Goal: Navigation & Orientation: Go to known website

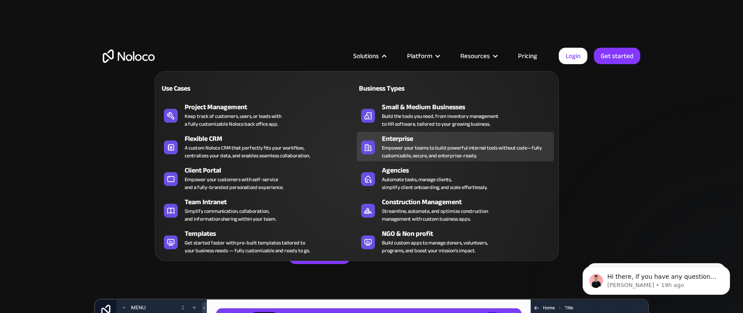
click at [399, 147] on div "Empower your teams to build powerful internal tools without code—fully customiz…" at bounding box center [466, 152] width 168 height 16
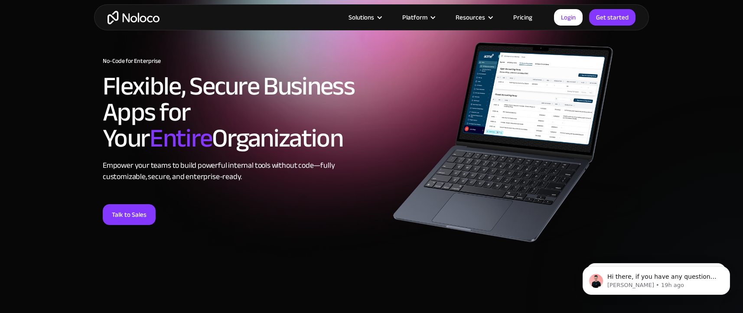
scroll to position [61, 0]
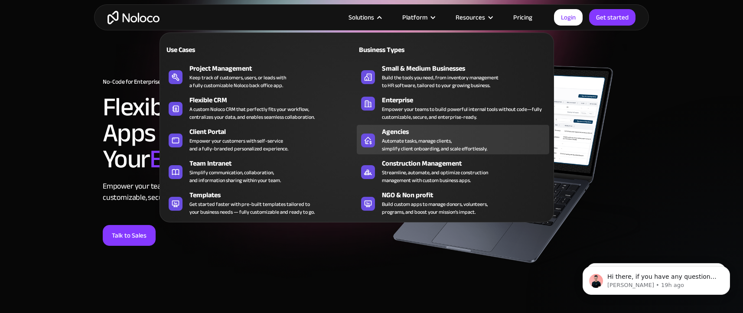
click at [410, 140] on div "Automate tasks, manage clients, simplify client onboarding, and scale effortles…" at bounding box center [434, 145] width 105 height 16
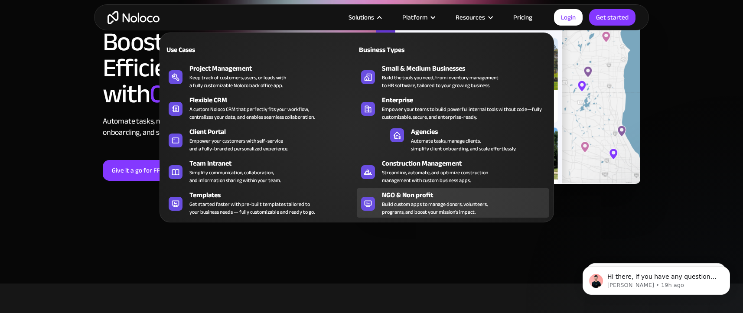
scroll to position [80, 0]
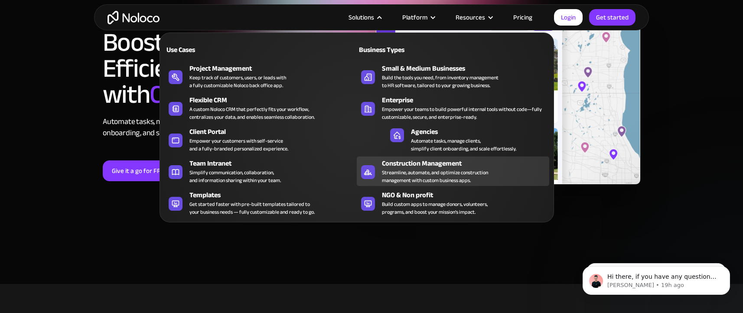
click at [404, 165] on div "Construction Management" at bounding box center [467, 163] width 171 height 10
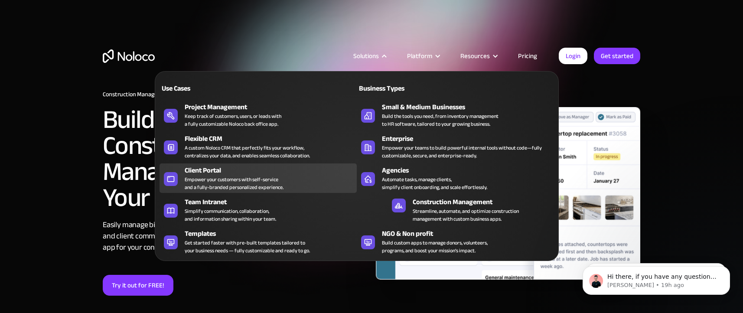
click at [198, 180] on div "Empower your customers with self-service and a fully-branded personalized exper…" at bounding box center [234, 184] width 99 height 16
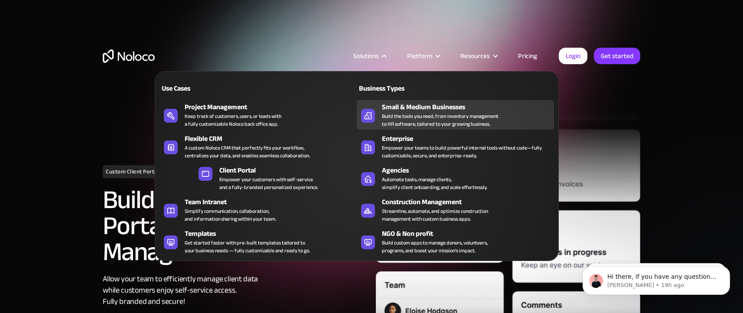
click at [430, 118] on div "Build the tools you need, from inventory management to HR software, tailored to…" at bounding box center [440, 120] width 117 height 16
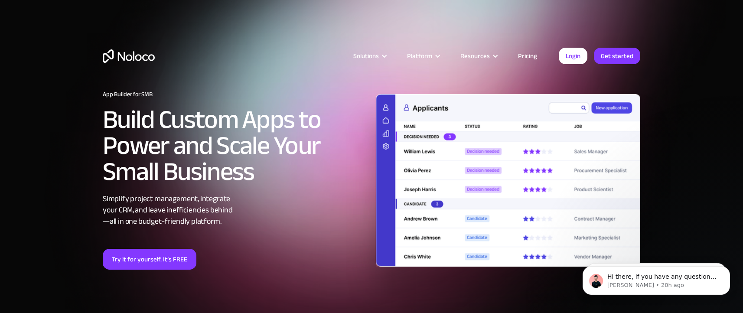
click at [496, 147] on img at bounding box center [508, 180] width 264 height 173
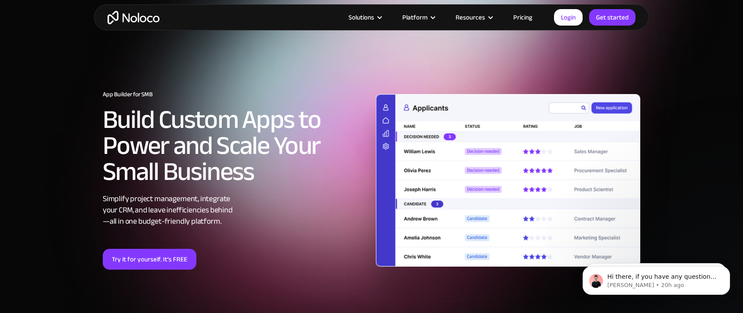
scroll to position [6, 0]
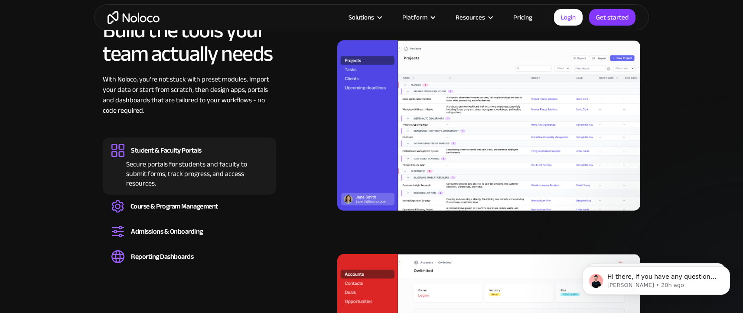
scroll to position [1053, 0]
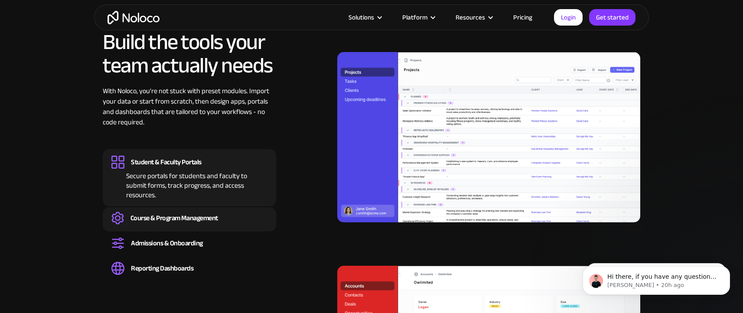
click at [185, 217] on div "Course & Program Management" at bounding box center [174, 218] width 88 height 10
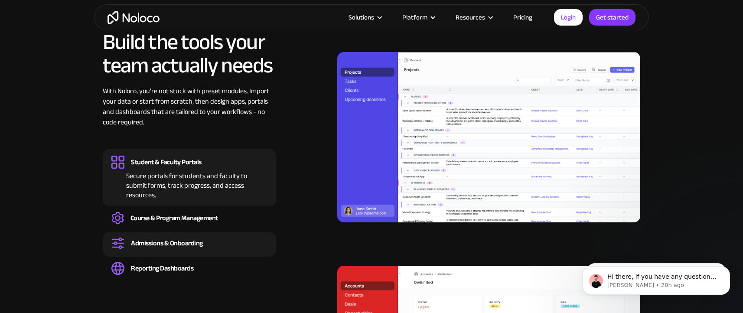
click at [176, 245] on div "Admissions & Onboarding" at bounding box center [167, 243] width 72 height 10
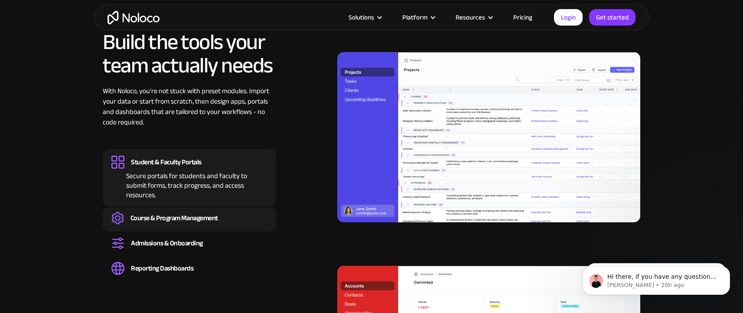
click at [180, 219] on div "Course & Program Management" at bounding box center [174, 218] width 88 height 10
click at [187, 166] on div "Student & Faculty Portals" at bounding box center [166, 162] width 71 height 10
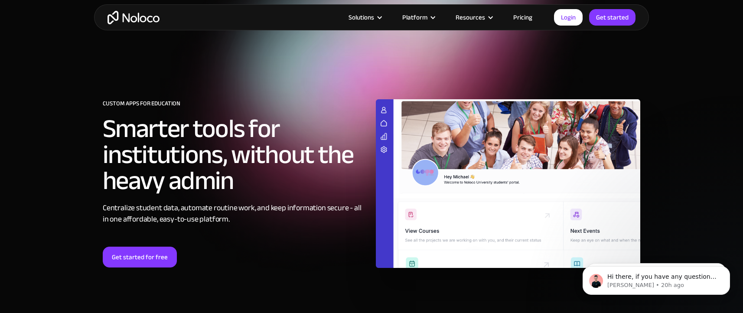
scroll to position [0, 0]
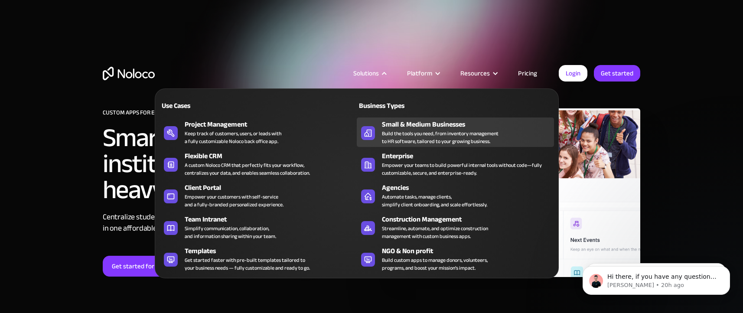
click at [410, 120] on div "Small & Medium Businesses" at bounding box center [470, 124] width 176 height 10
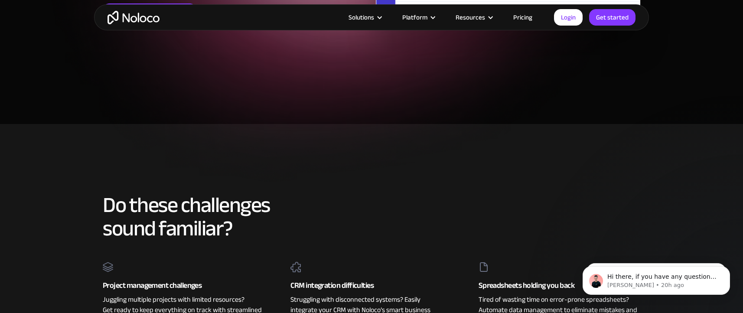
scroll to position [231, 0]
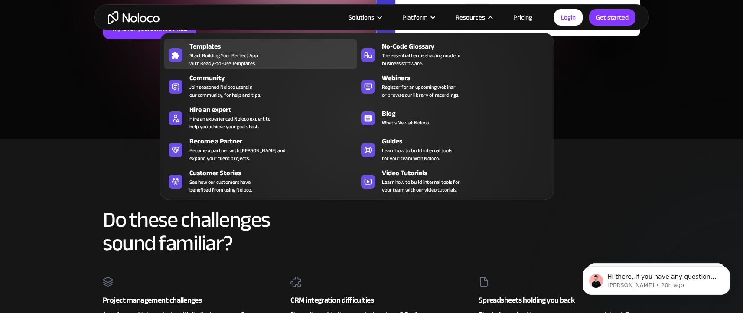
click at [216, 55] on span "Start Building Your Perfect App with Ready-to-Use Templates" at bounding box center [223, 60] width 69 height 16
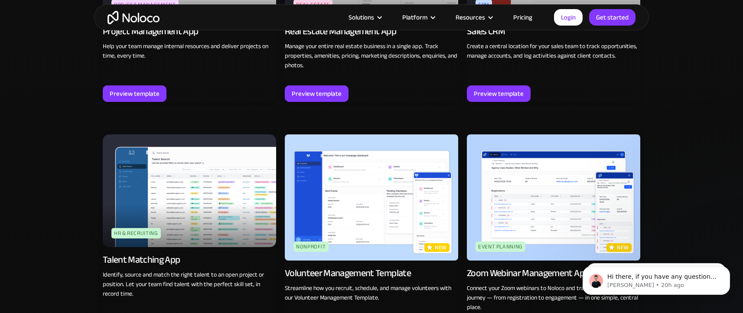
scroll to position [1797, 0]
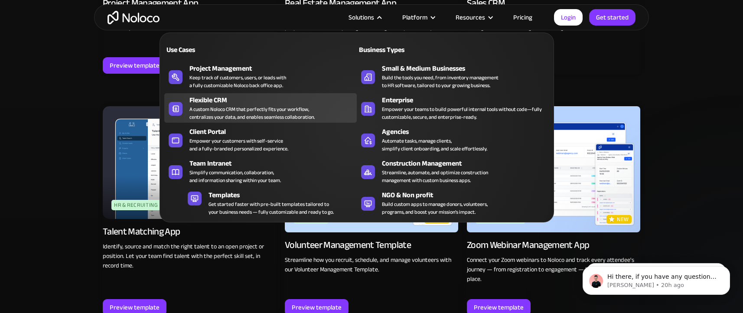
click at [239, 113] on div "A custom Noloco CRM that perfectly fits your workflow, centralizes your data, a…" at bounding box center [251, 113] width 125 height 16
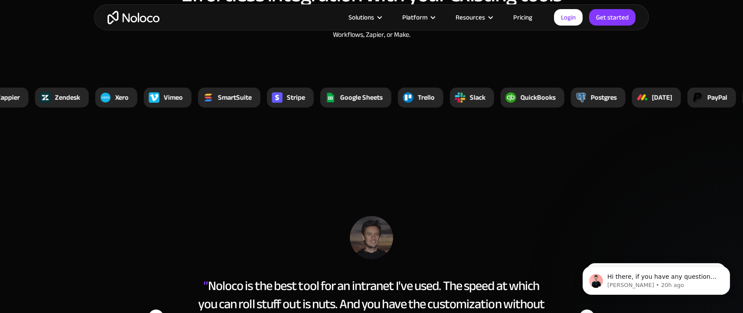
scroll to position [3163, 0]
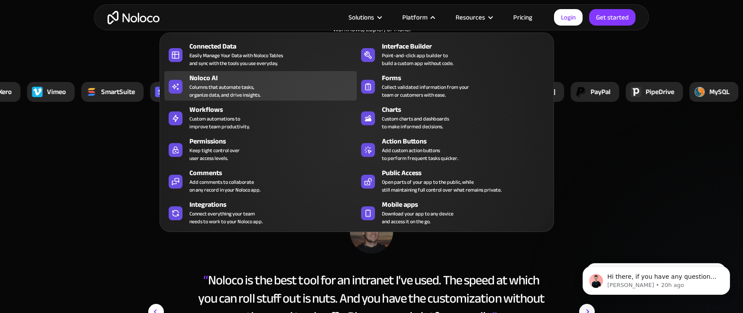
click at [234, 87] on div "Columns that automate tasks, organize data, and drive insights." at bounding box center [224, 91] width 71 height 16
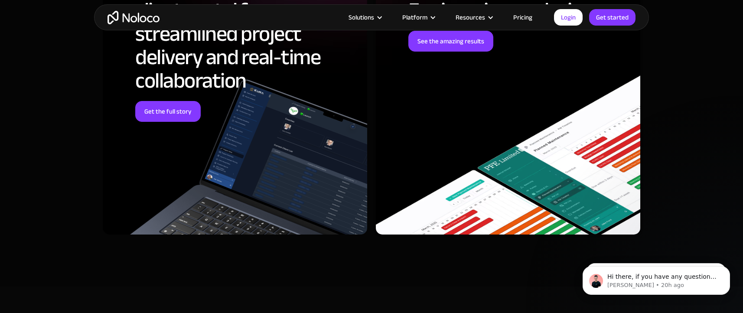
scroll to position [2780, 0]
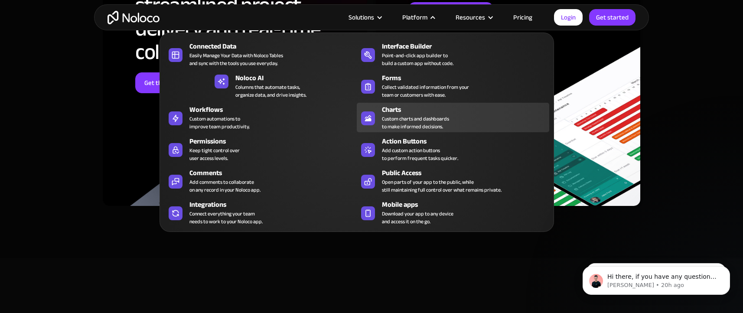
click at [409, 123] on div "Custom charts and dashboards to make informed decisions." at bounding box center [415, 123] width 67 height 16
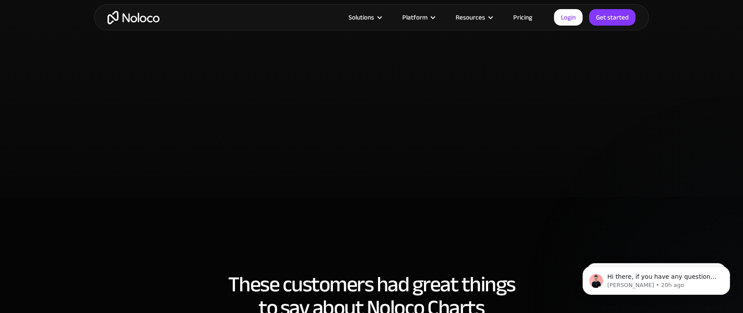
scroll to position [1944, 0]
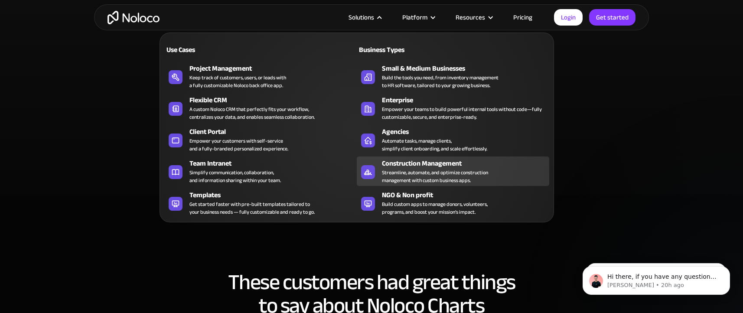
click at [401, 171] on div "Streamline, automate, and optimize construction management with custom business…" at bounding box center [435, 177] width 106 height 16
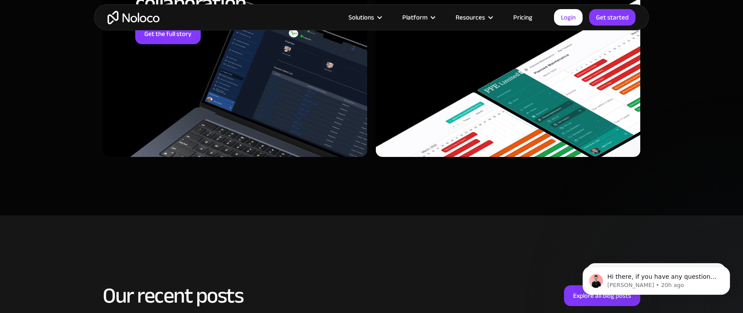
scroll to position [3649, 0]
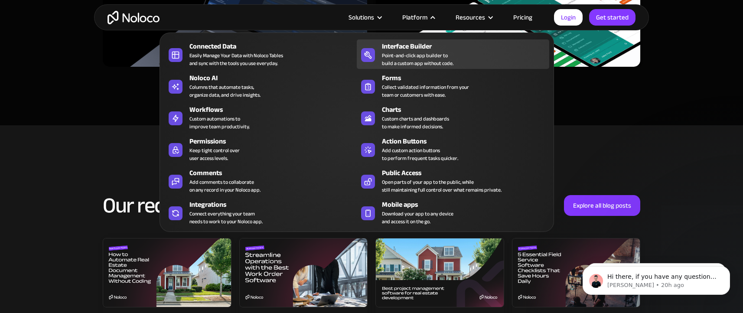
click at [421, 54] on div "Point-and-click app builder to build a custom app without code." at bounding box center [418, 60] width 72 height 16
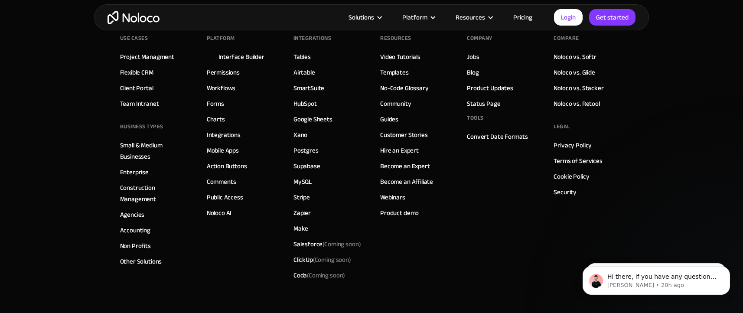
scroll to position [3249, 0]
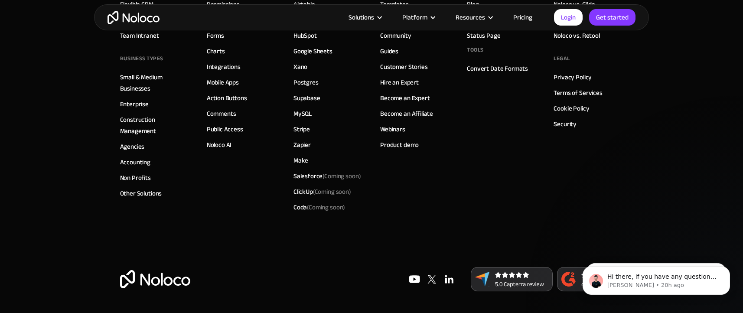
click at [138, 20] on img "home" at bounding box center [134, 17] width 52 height 13
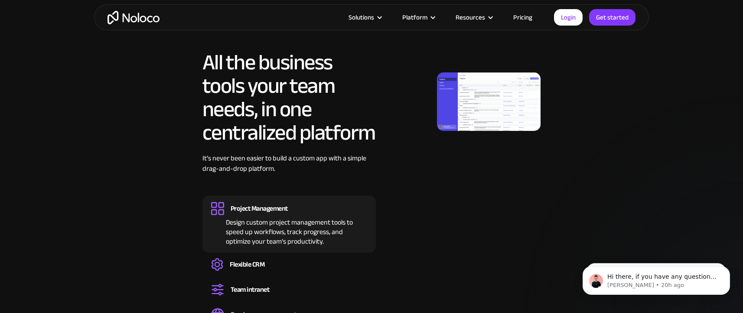
scroll to position [827, 0]
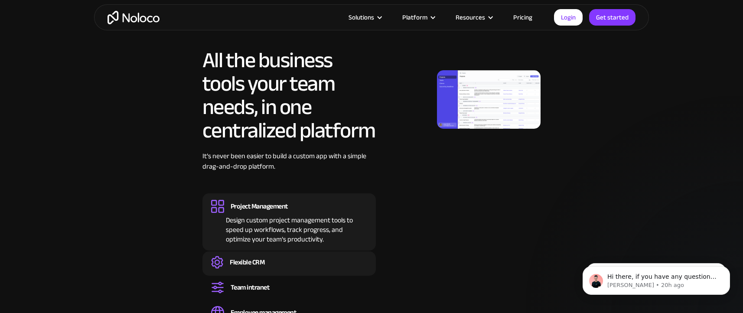
click at [258, 261] on div "Flexible CRM" at bounding box center [247, 263] width 35 height 10
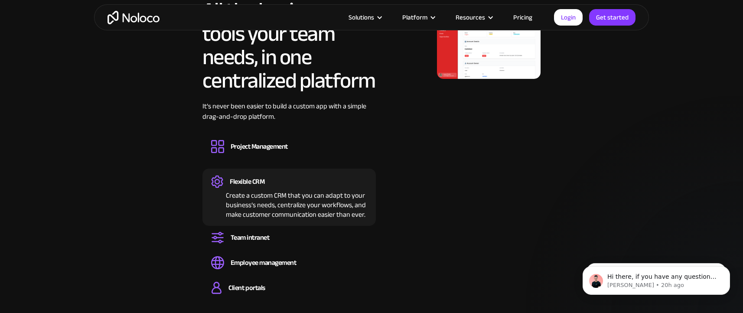
scroll to position [877, 0]
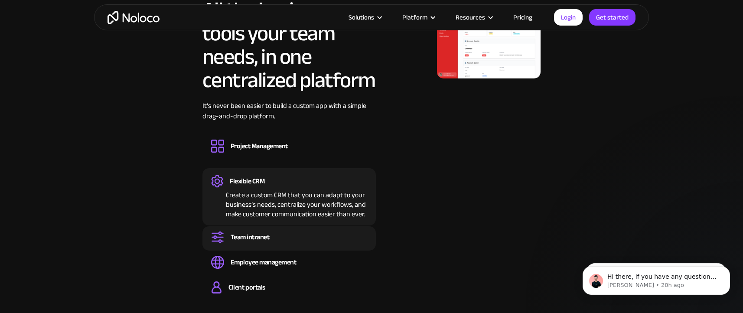
click at [256, 230] on div "Team intranet Set up a central space for your team to collaborate, share inform…" at bounding box center [288, 238] width 173 height 24
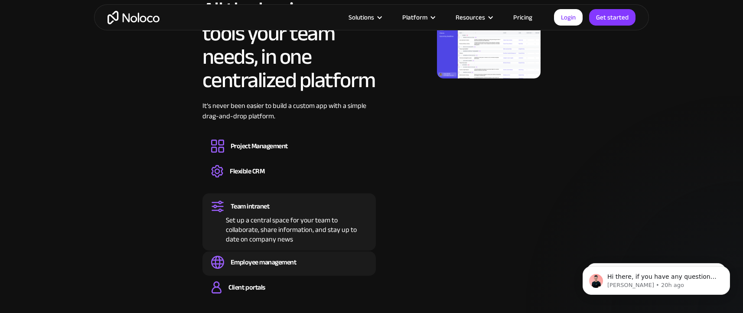
click at [262, 262] on div "Employee management" at bounding box center [264, 263] width 66 height 10
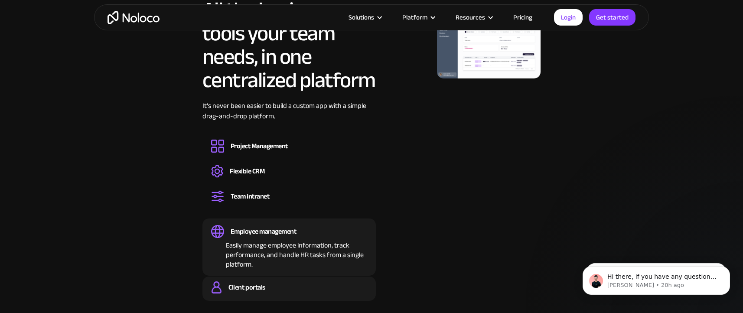
click at [262, 291] on div "Client portals" at bounding box center [246, 288] width 36 height 10
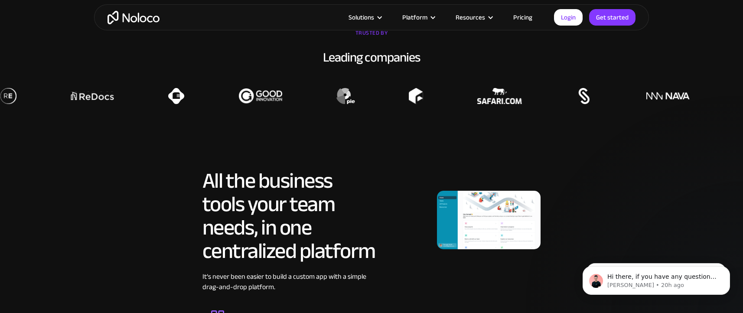
scroll to position [756, 0]
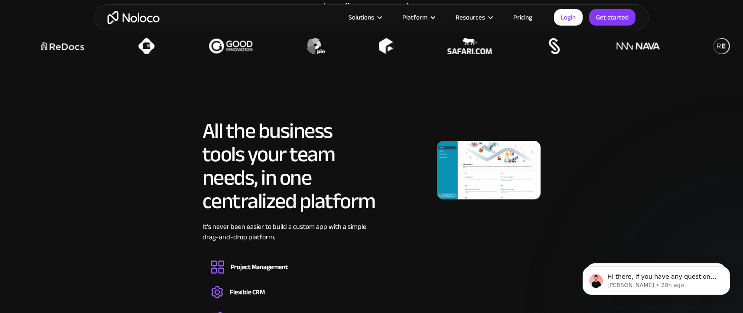
click at [467, 171] on img at bounding box center [489, 170] width 104 height 59
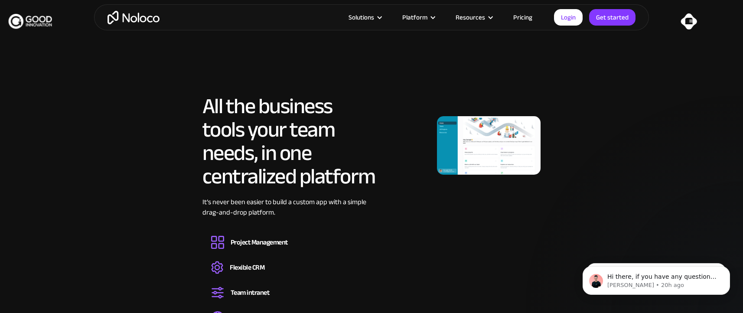
scroll to position [781, 0]
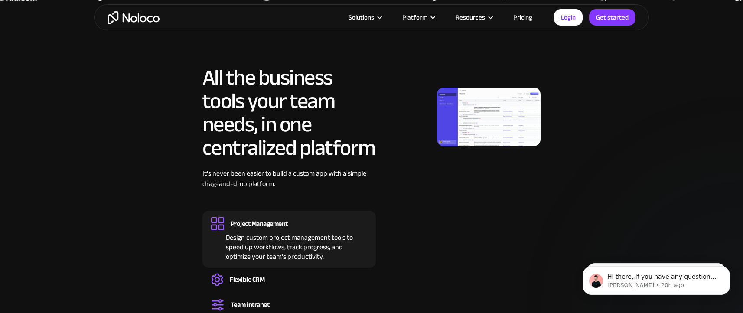
scroll to position [814, 0]
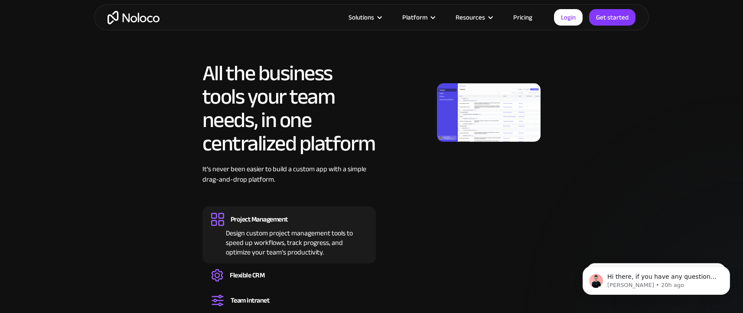
click at [250, 240] on div "Design custom project management tools to speed up workflows, track progress, a…" at bounding box center [289, 241] width 156 height 31
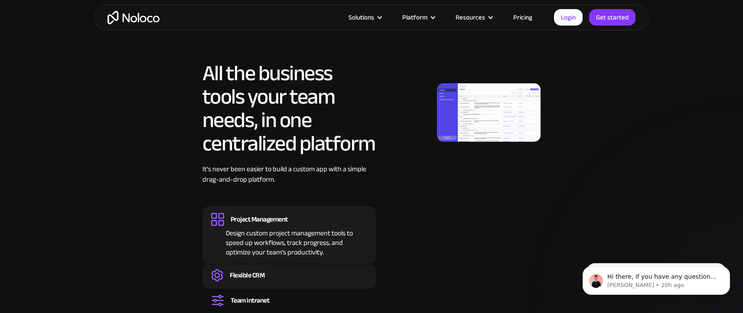
click at [251, 278] on div "Flexible CRM" at bounding box center [247, 276] width 35 height 10
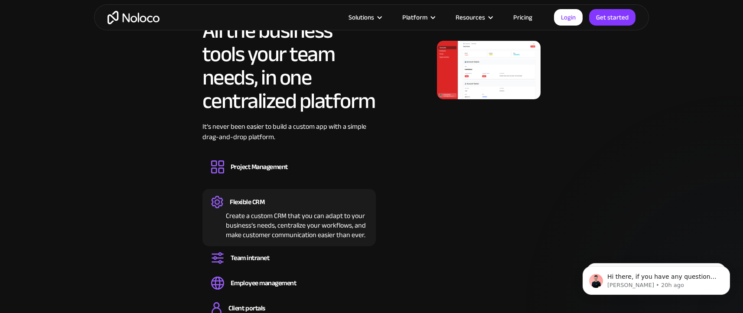
scroll to position [893, 0]
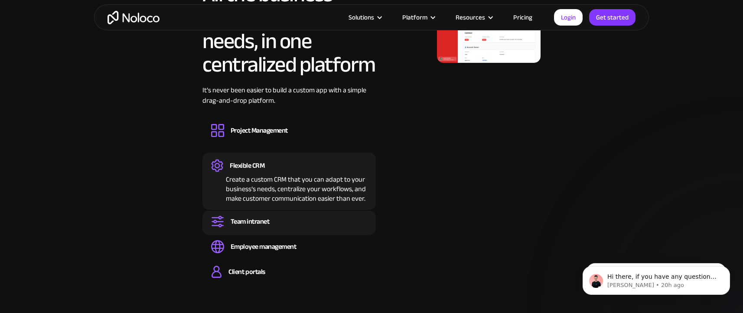
click at [249, 224] on div "Team intranet" at bounding box center [250, 222] width 39 height 10
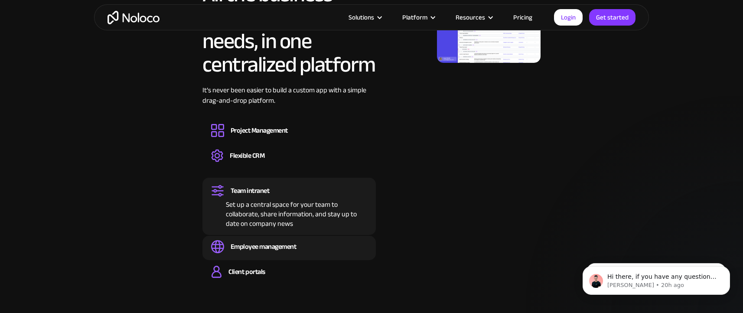
click at [252, 244] on div "Employee management" at bounding box center [264, 247] width 66 height 10
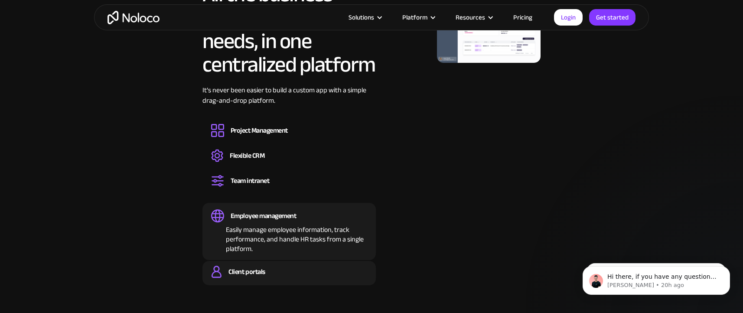
click at [255, 271] on div "Client portals" at bounding box center [246, 272] width 36 height 10
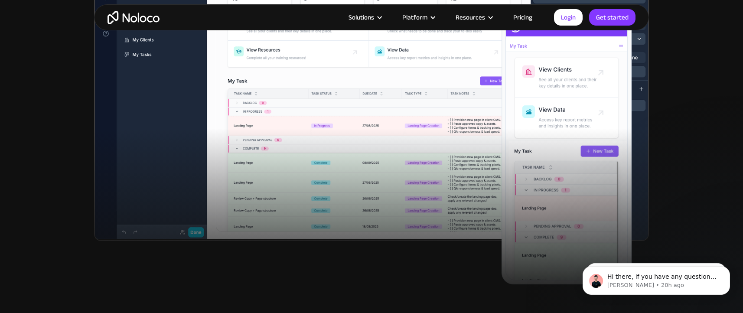
scroll to position [409, 0]
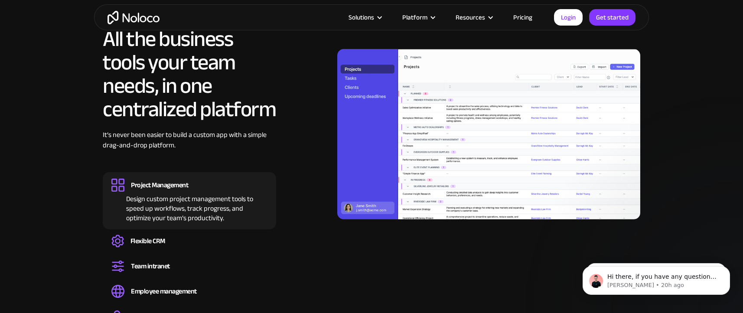
scroll to position [825, 0]
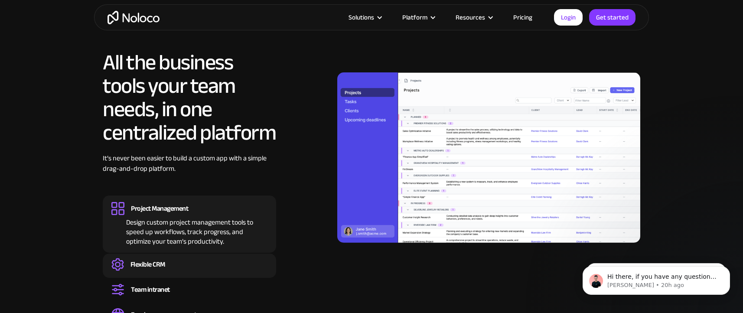
click at [160, 263] on div "Flexible CRM" at bounding box center [147, 265] width 35 height 10
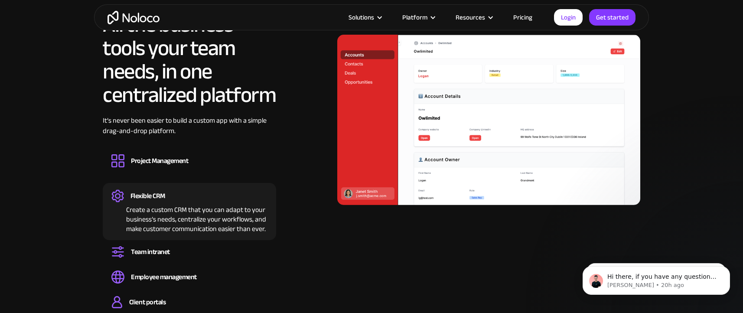
scroll to position [871, 0]
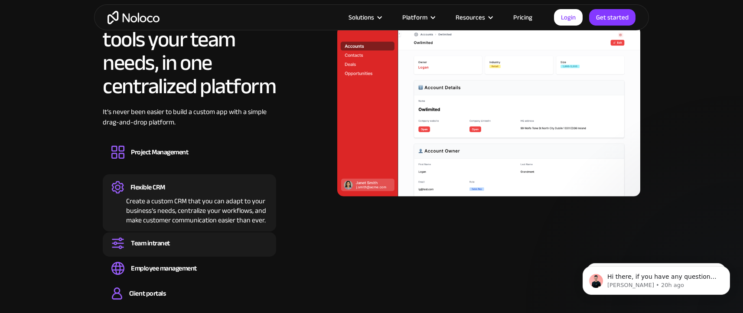
click at [152, 244] on div "Team intranet" at bounding box center [150, 243] width 39 height 10
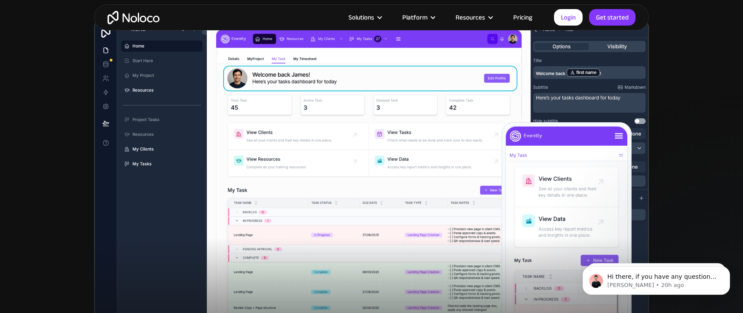
scroll to position [56, 0]
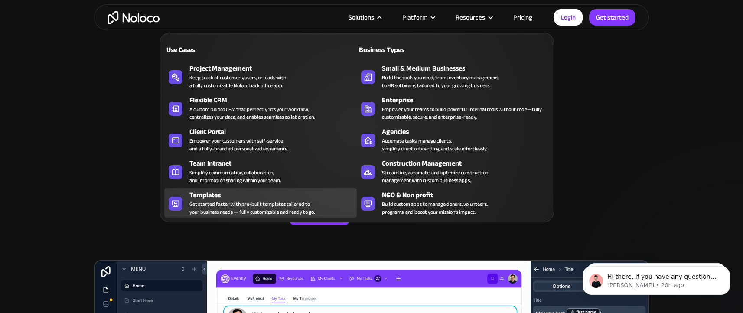
click at [225, 209] on div "Get started faster with pre-built templates tailored to your business needs — f…" at bounding box center [251, 208] width 125 height 16
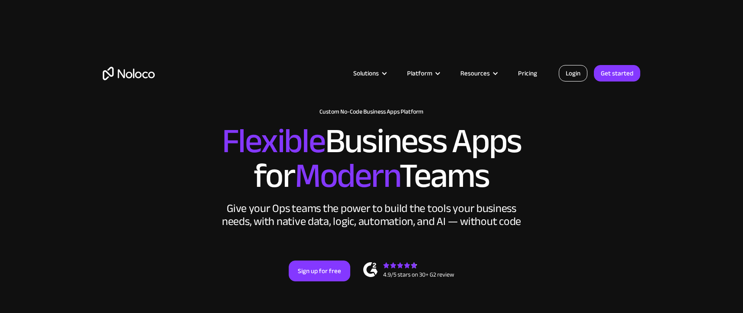
click at [572, 71] on link "Login" at bounding box center [573, 73] width 29 height 16
